Goal: Book appointment/travel/reservation

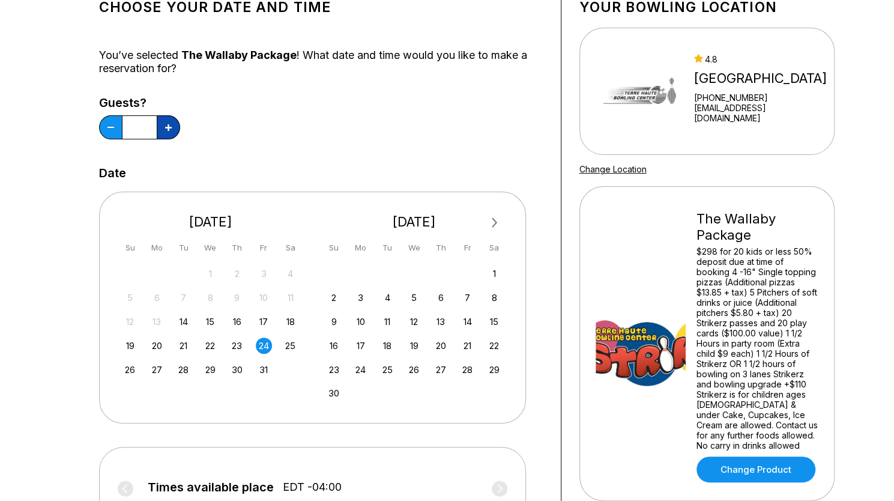
click at [166, 130] on icon at bounding box center [168, 127] width 7 height 7
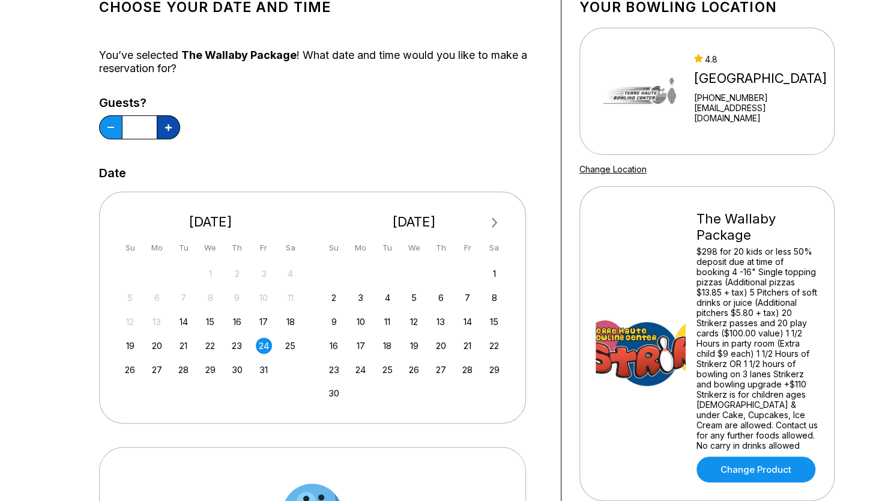
click at [166, 130] on icon at bounding box center [168, 127] width 7 height 7
type input "**"
click at [264, 344] on div "24" at bounding box center [264, 345] width 16 height 16
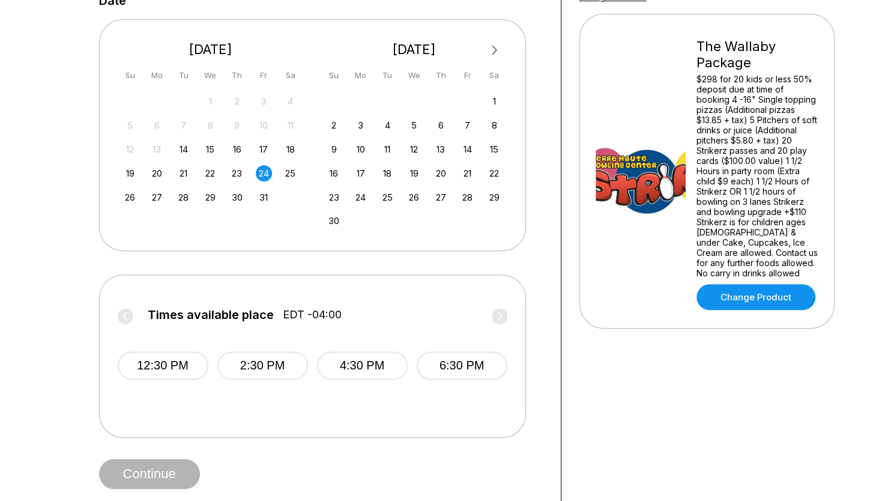
scroll to position [275, 0]
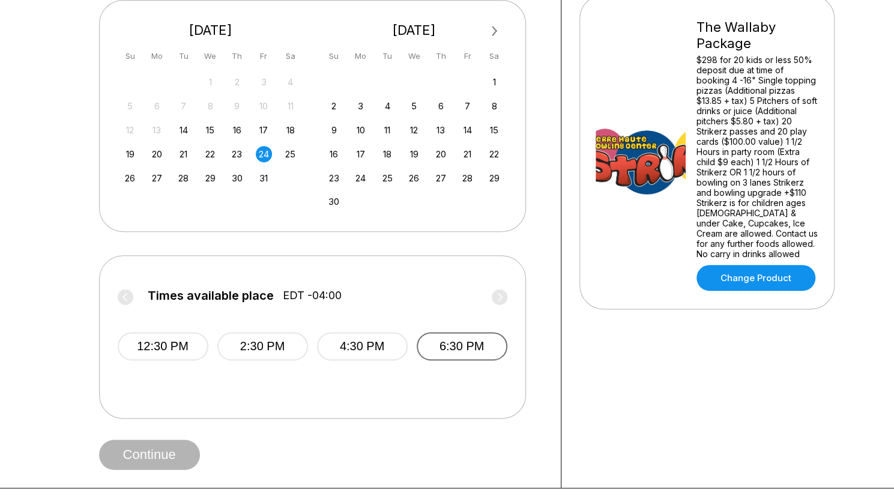
click at [459, 345] on button "6:30 PM" at bounding box center [461, 346] width 91 height 28
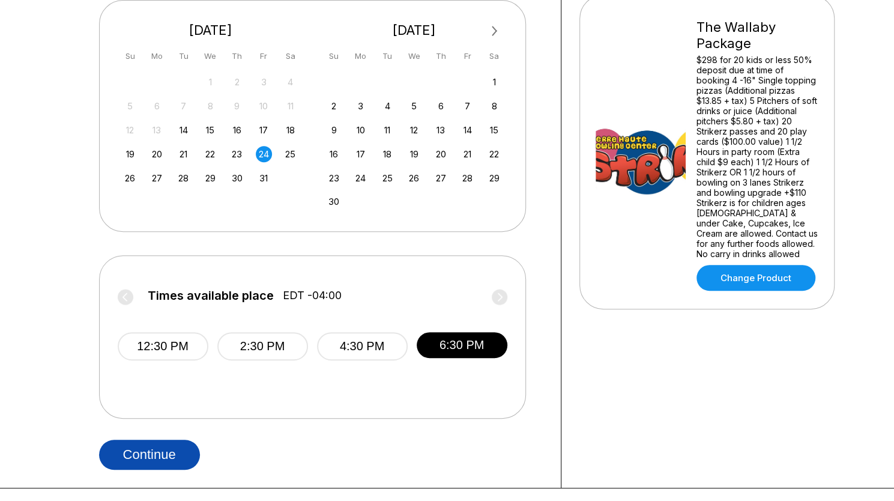
click at [153, 454] on button "Continue" at bounding box center [149, 454] width 101 height 30
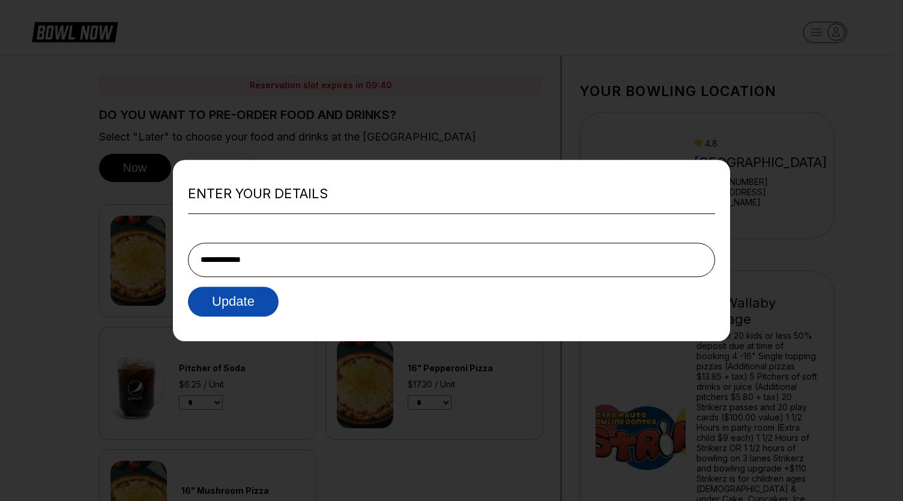
type input "**********"
click at [245, 299] on button "Update" at bounding box center [233, 301] width 91 height 30
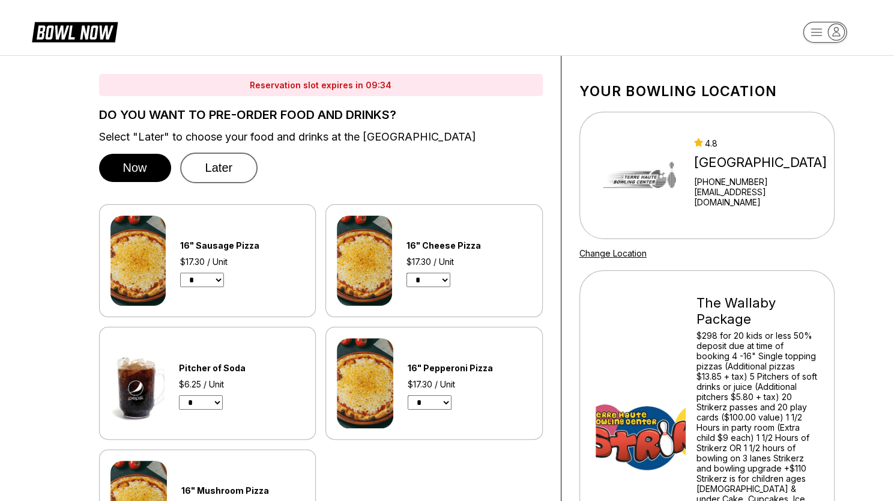
click at [221, 166] on button "Later" at bounding box center [219, 167] width 78 height 31
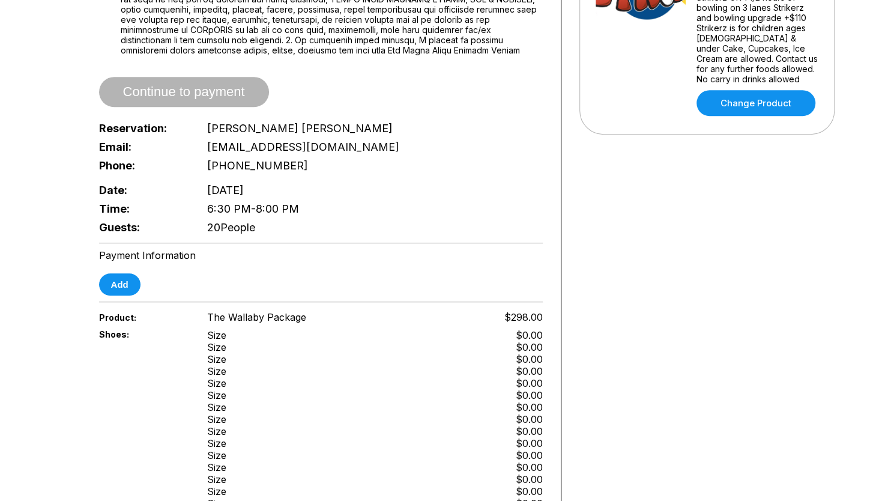
scroll to position [450, 0]
click at [115, 274] on button "Add" at bounding box center [119, 285] width 41 height 22
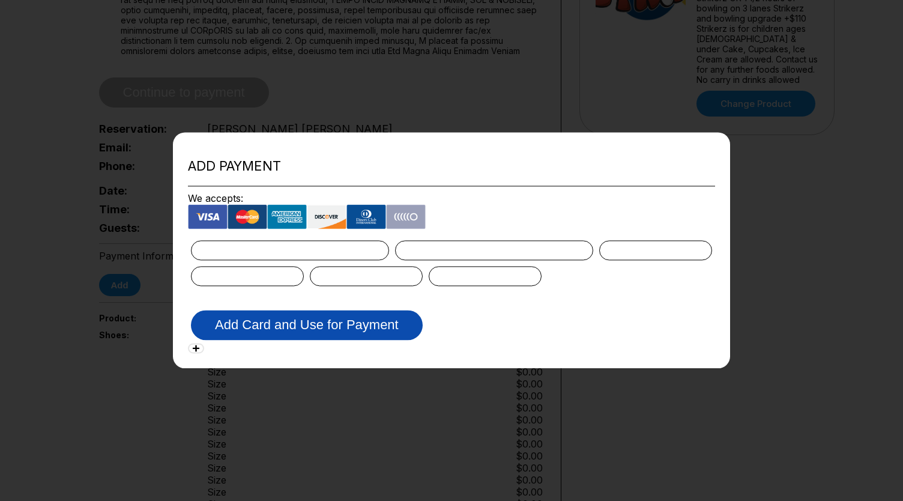
click at [336, 334] on button "Add Card and Use for Payment" at bounding box center [307, 325] width 232 height 30
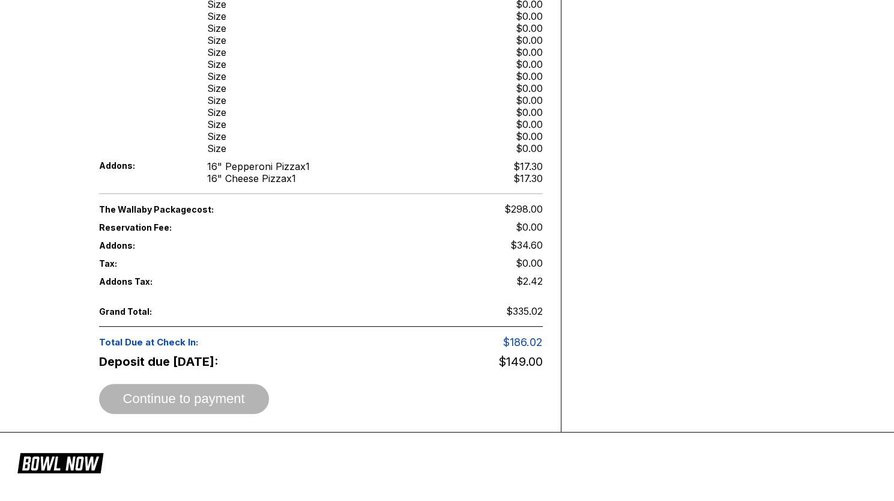
scroll to position [943, 0]
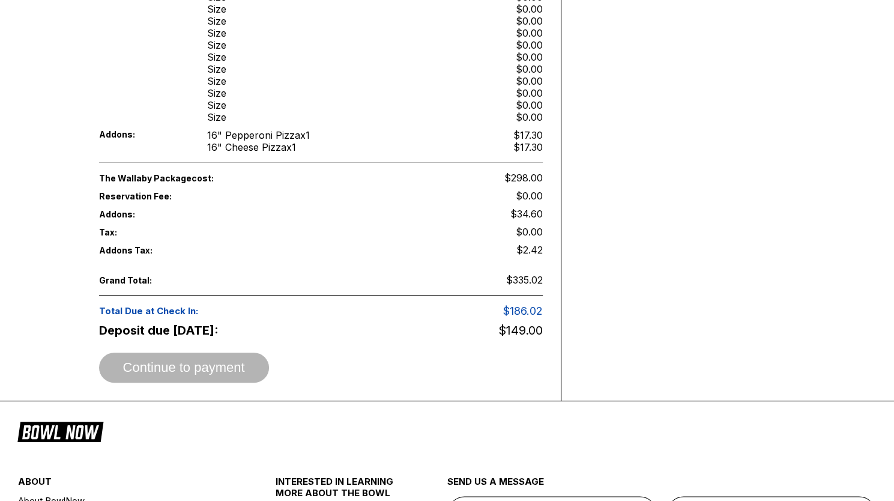
click at [191, 362] on span "Continue to payment" at bounding box center [184, 368] width 170 height 12
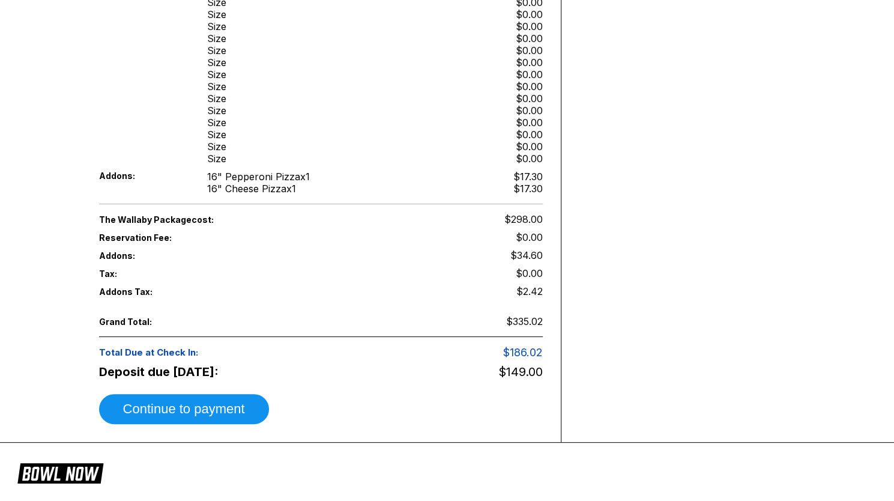
scroll to position [903, 0]
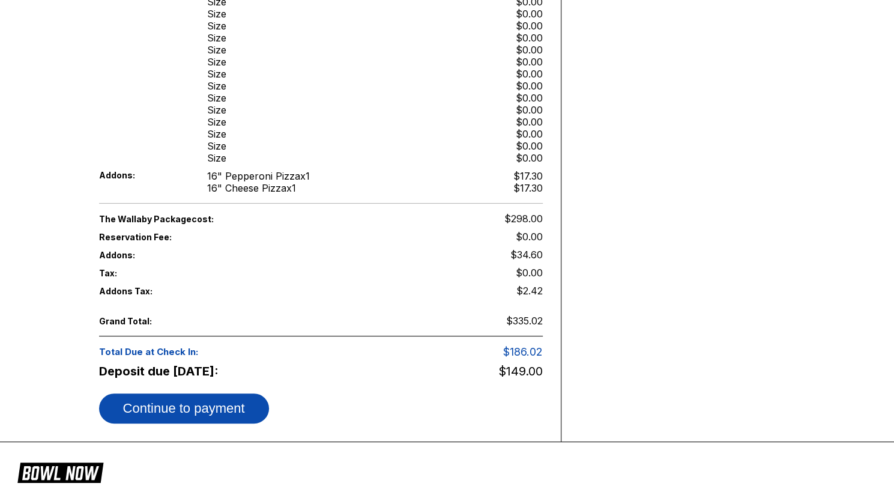
click at [212, 393] on button "Continue to payment" at bounding box center [184, 408] width 170 height 30
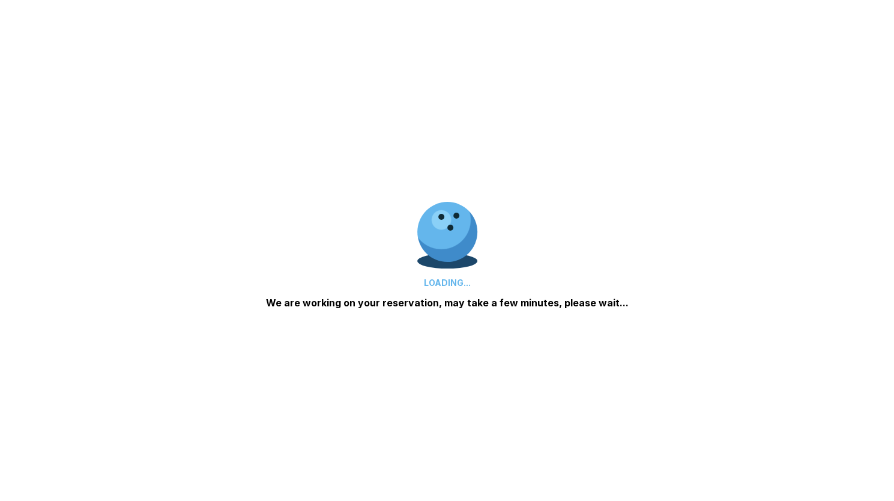
scroll to position [0, 0]
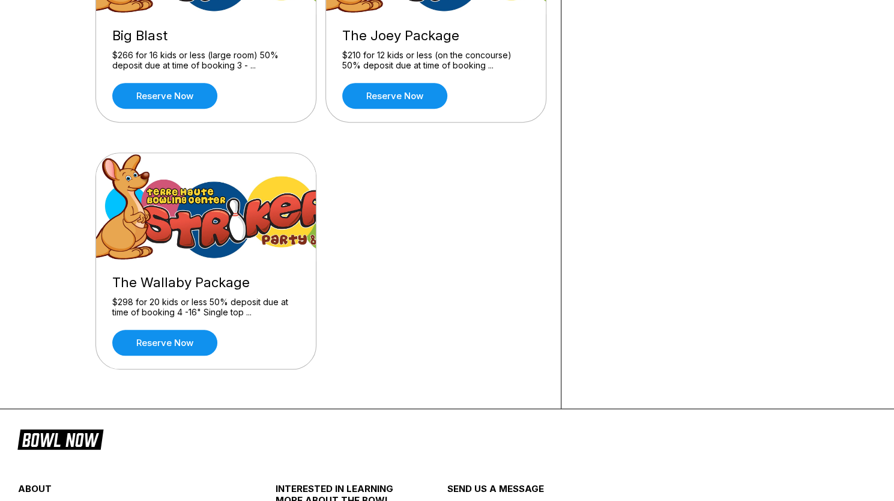
scroll to position [489, 0]
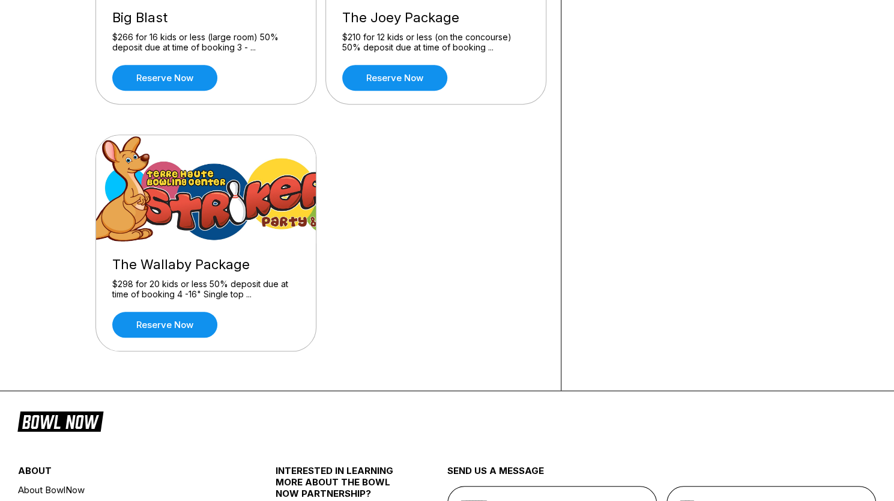
click at [181, 245] on div "The Wallaby Package $298 for 20 kids or less 50% deposit due at time of booking…" at bounding box center [206, 296] width 220 height 107
click at [161, 278] on div "$298 for 20 kids or less 50% deposit due at time of booking 4 -16" Single top .…" at bounding box center [205, 288] width 187 height 21
click at [160, 320] on link "Reserve now" at bounding box center [164, 324] width 105 height 26
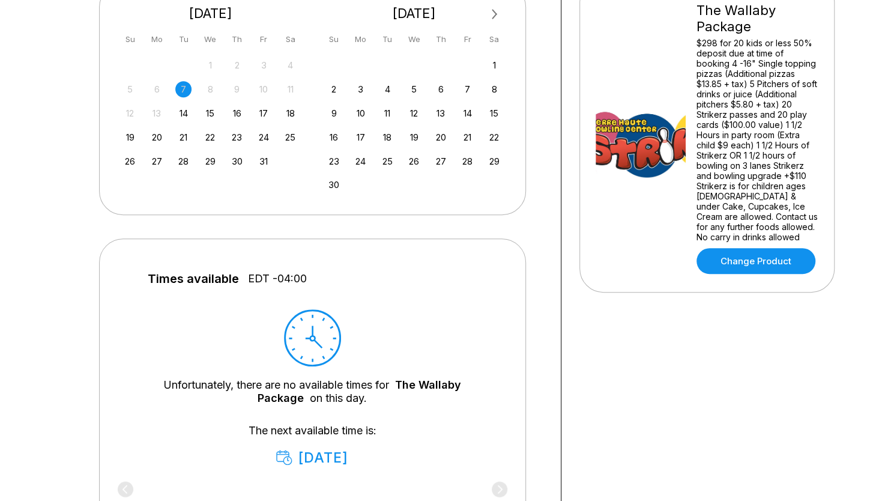
scroll to position [293, 0]
click at [258, 137] on div "24" at bounding box center [264, 136] width 16 height 16
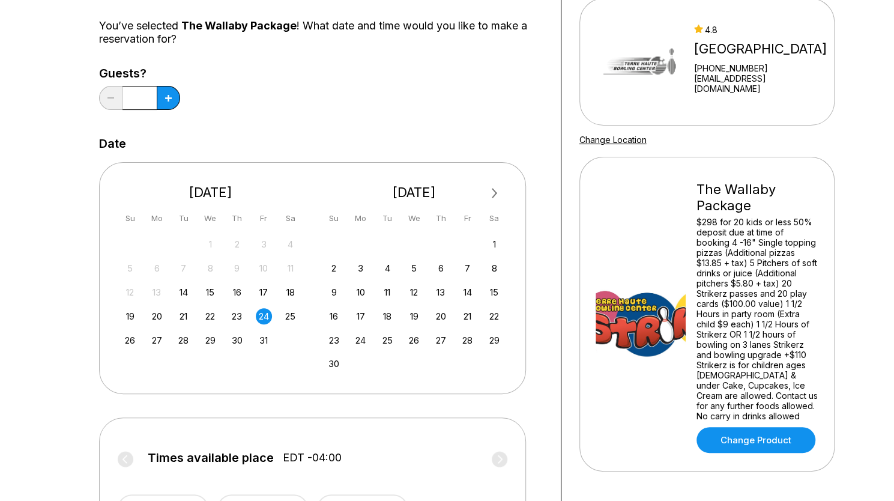
scroll to position [0, 0]
